Goal: Information Seeking & Learning: Learn about a topic

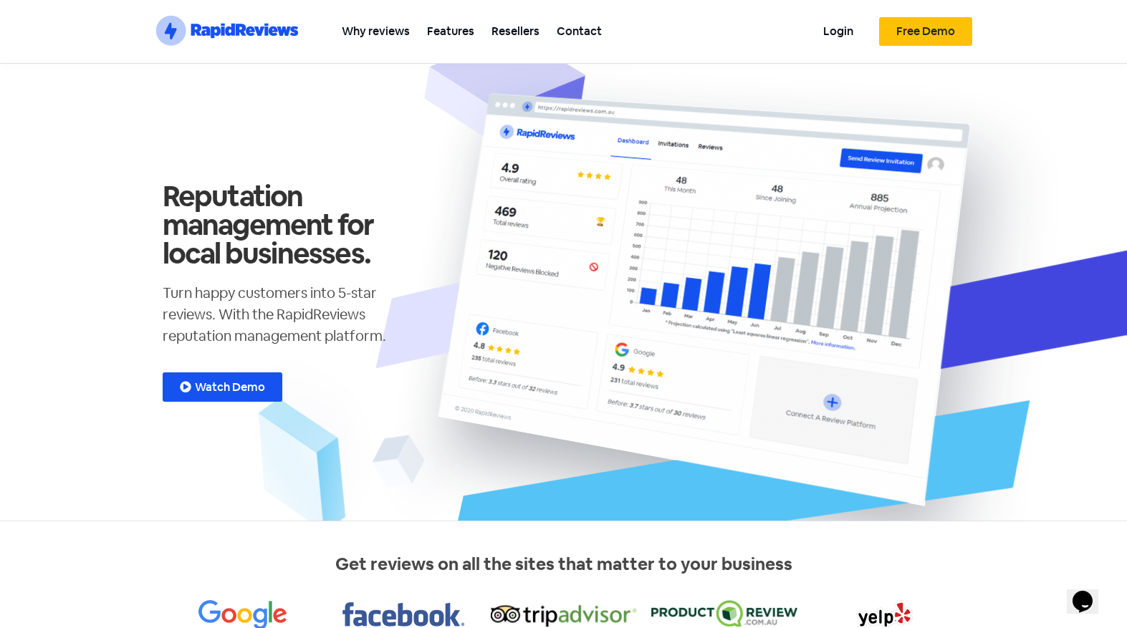
click at [231, 388] on span "Watch Demo" at bounding box center [230, 387] width 70 height 11
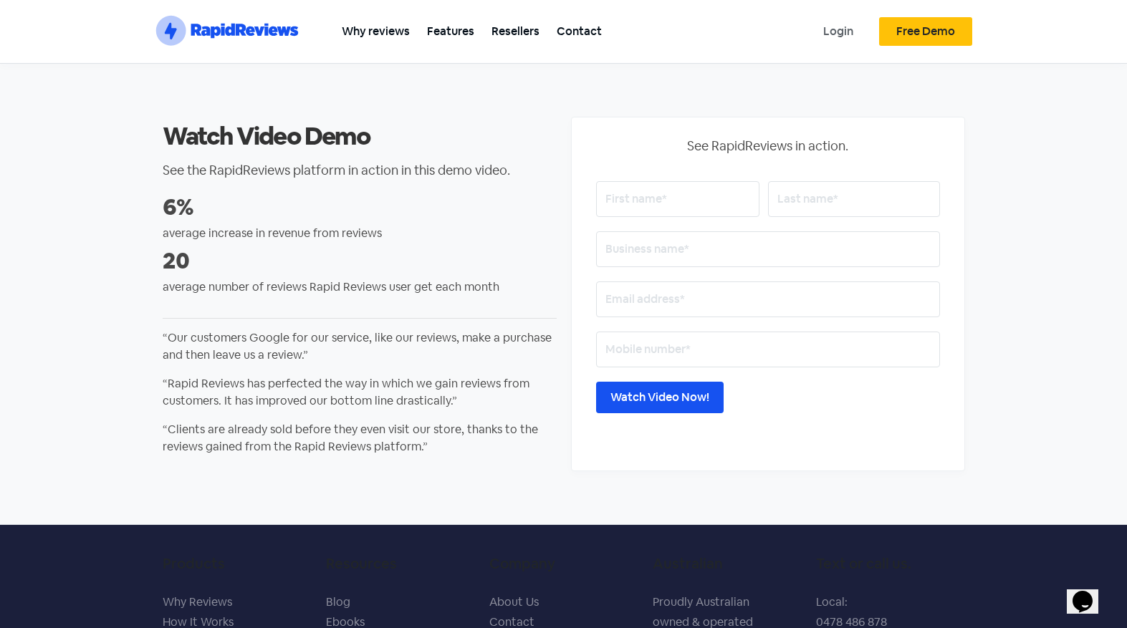
click at [823, 32] on link "Login" at bounding box center [838, 31] width 47 height 32
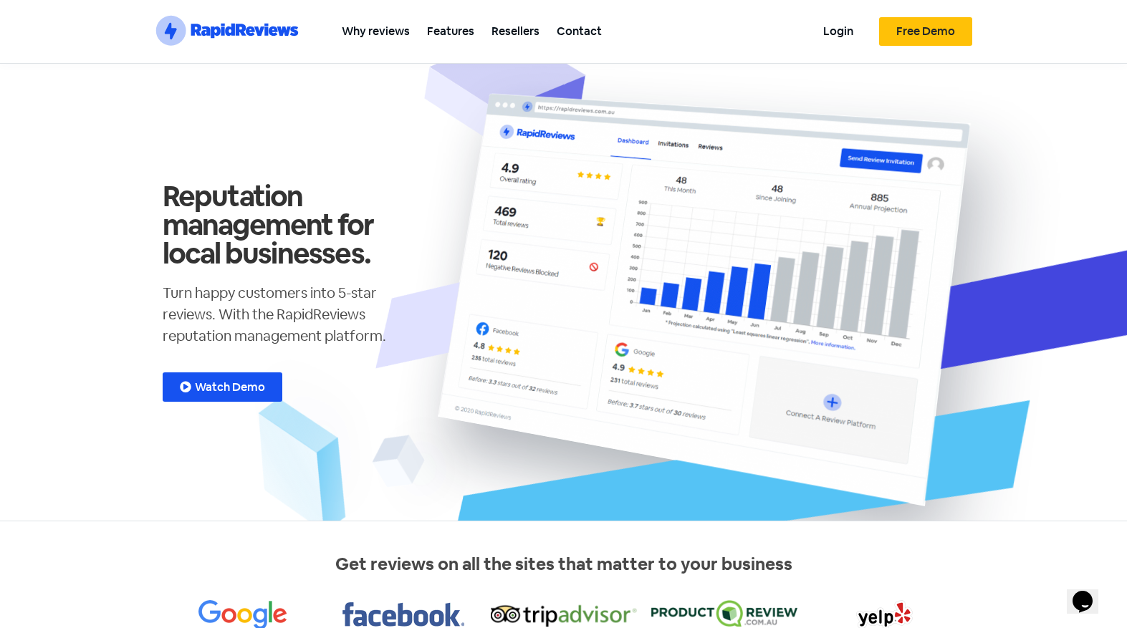
drag, startPoint x: 220, startPoint y: 387, endPoint x: 234, endPoint y: 387, distance: 13.6
click at [220, 387] on span "Watch Demo" at bounding box center [230, 387] width 70 height 11
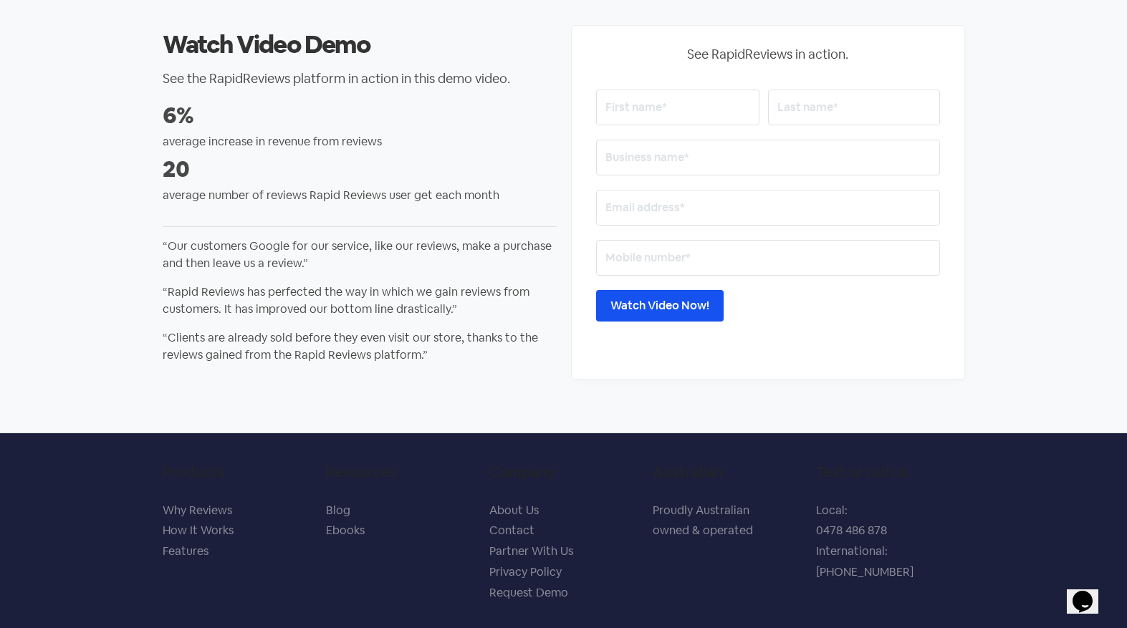
scroll to position [163, 0]
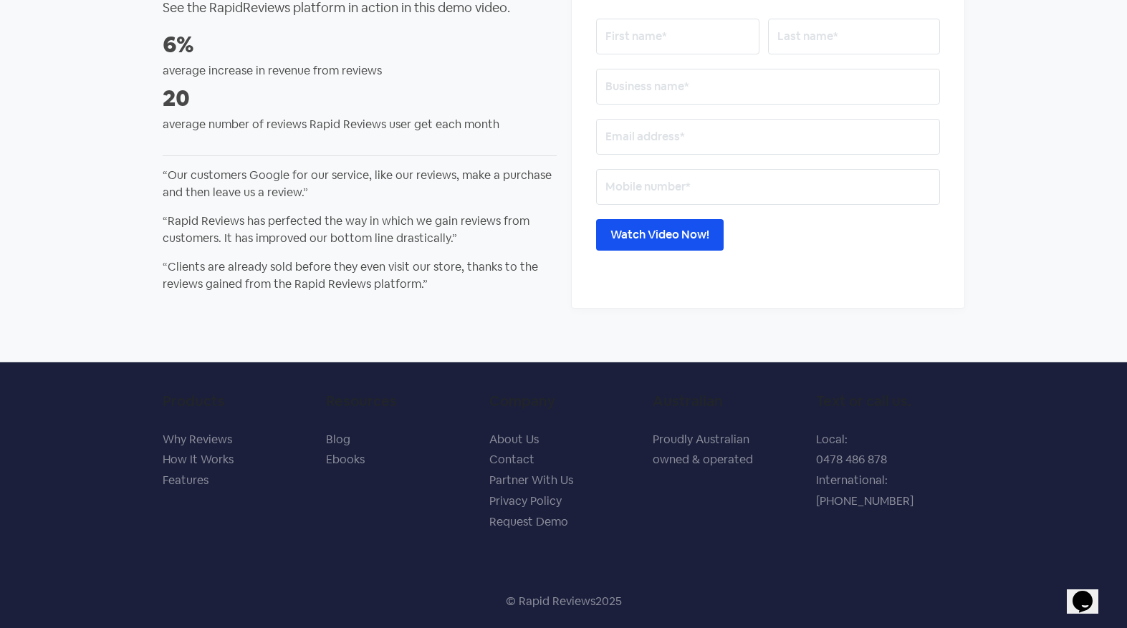
click at [340, 441] on link "Blog" at bounding box center [338, 439] width 24 height 15
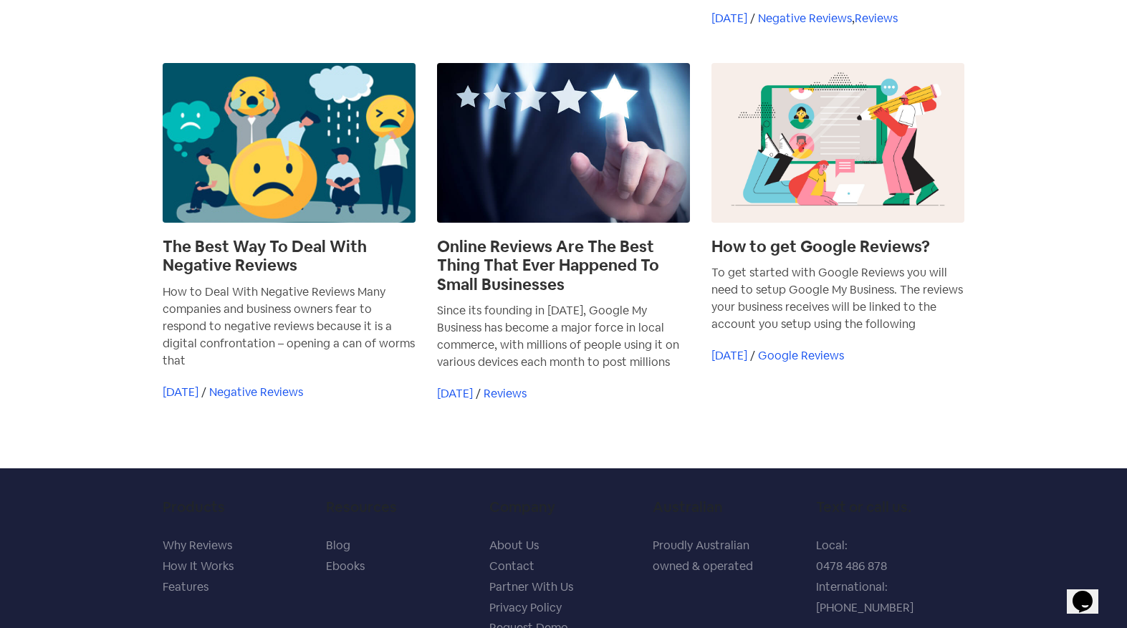
scroll to position [502, 0]
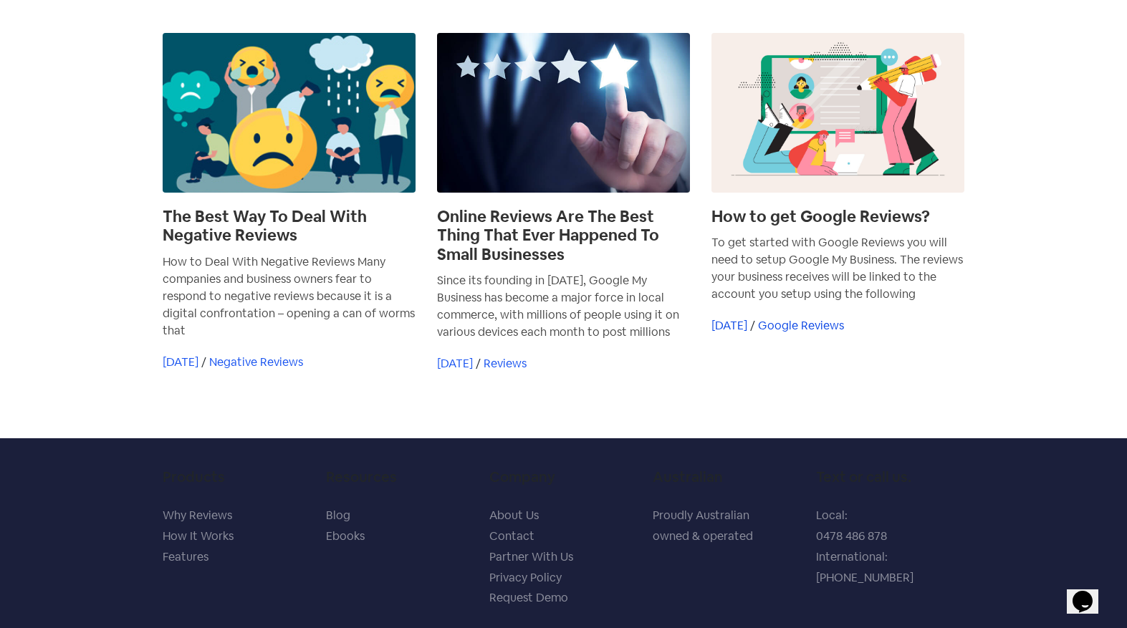
click at [830, 330] on link "Google Reviews" at bounding box center [801, 325] width 86 height 15
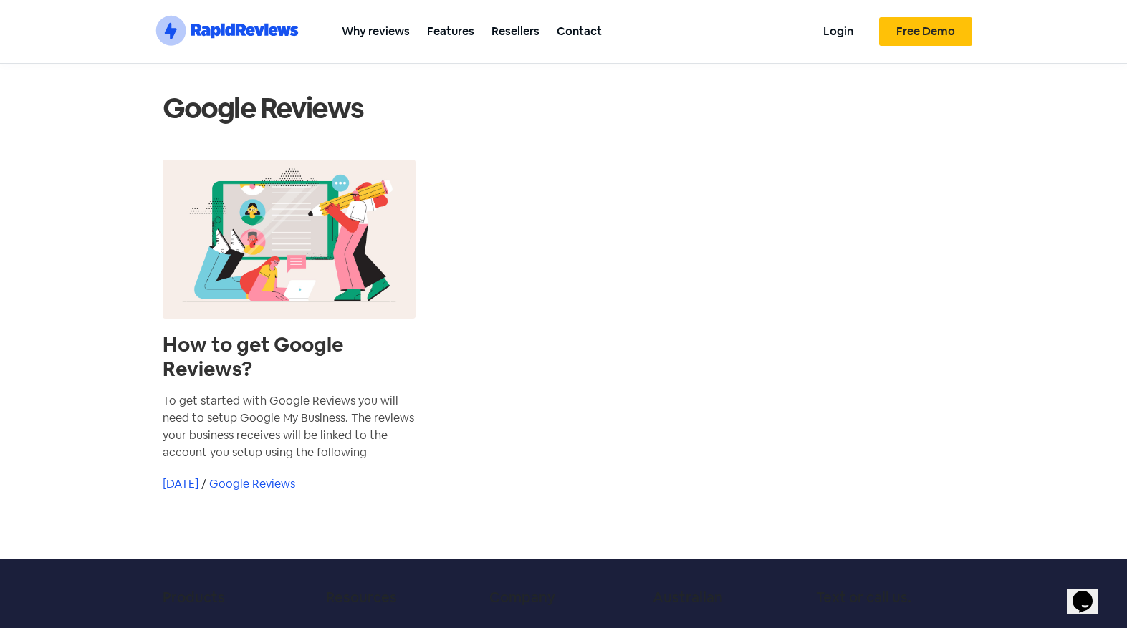
click at [245, 437] on div "To get started with Google Reviews you will need to setup Google My Business. T…" at bounding box center [289, 427] width 253 height 69
click at [270, 483] on link "Google Reviews" at bounding box center [252, 483] width 86 height 15
click at [295, 477] on link "Google Reviews" at bounding box center [252, 483] width 86 height 15
click at [367, 300] on span at bounding box center [289, 240] width 253 height 160
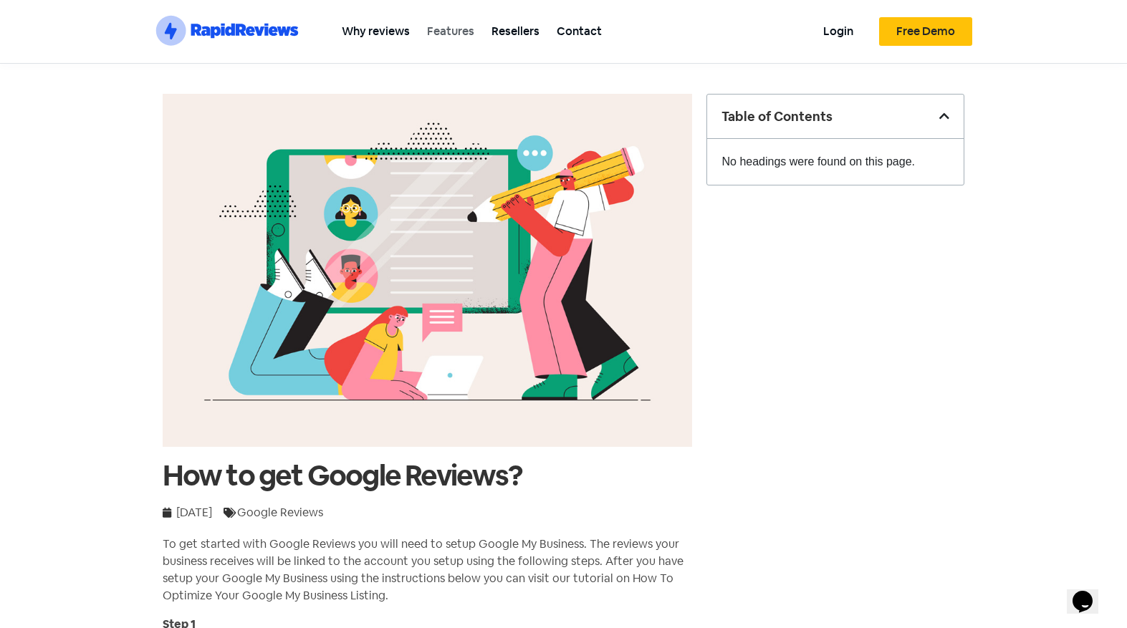
click at [454, 32] on link "Features" at bounding box center [450, 31] width 64 height 32
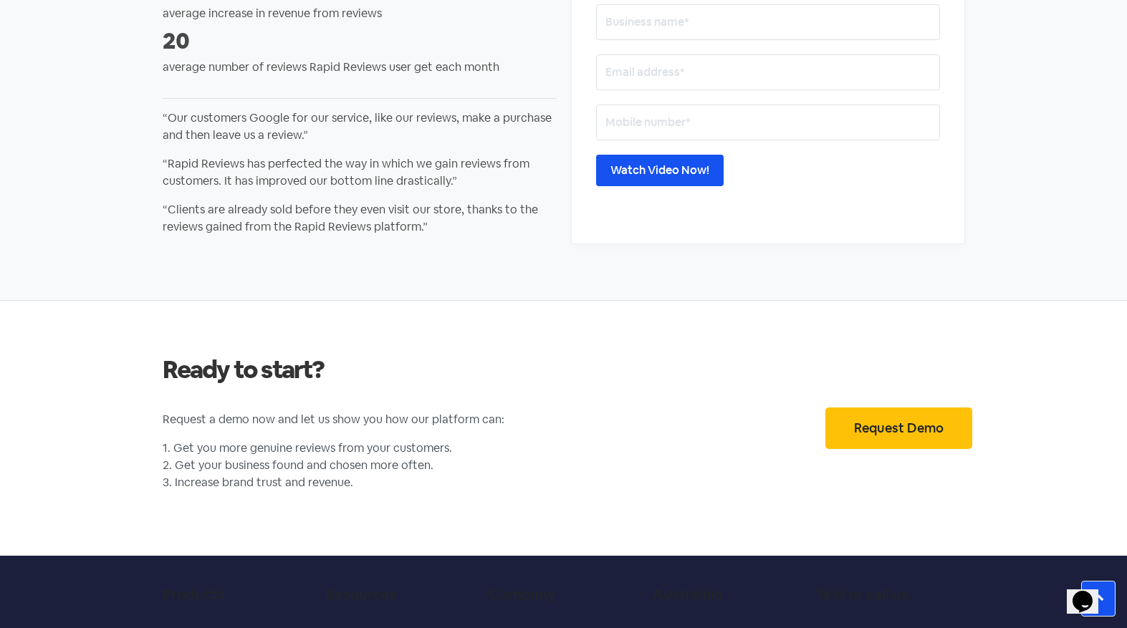
scroll to position [2938, 0]
